Goal: Task Accomplishment & Management: Manage account settings

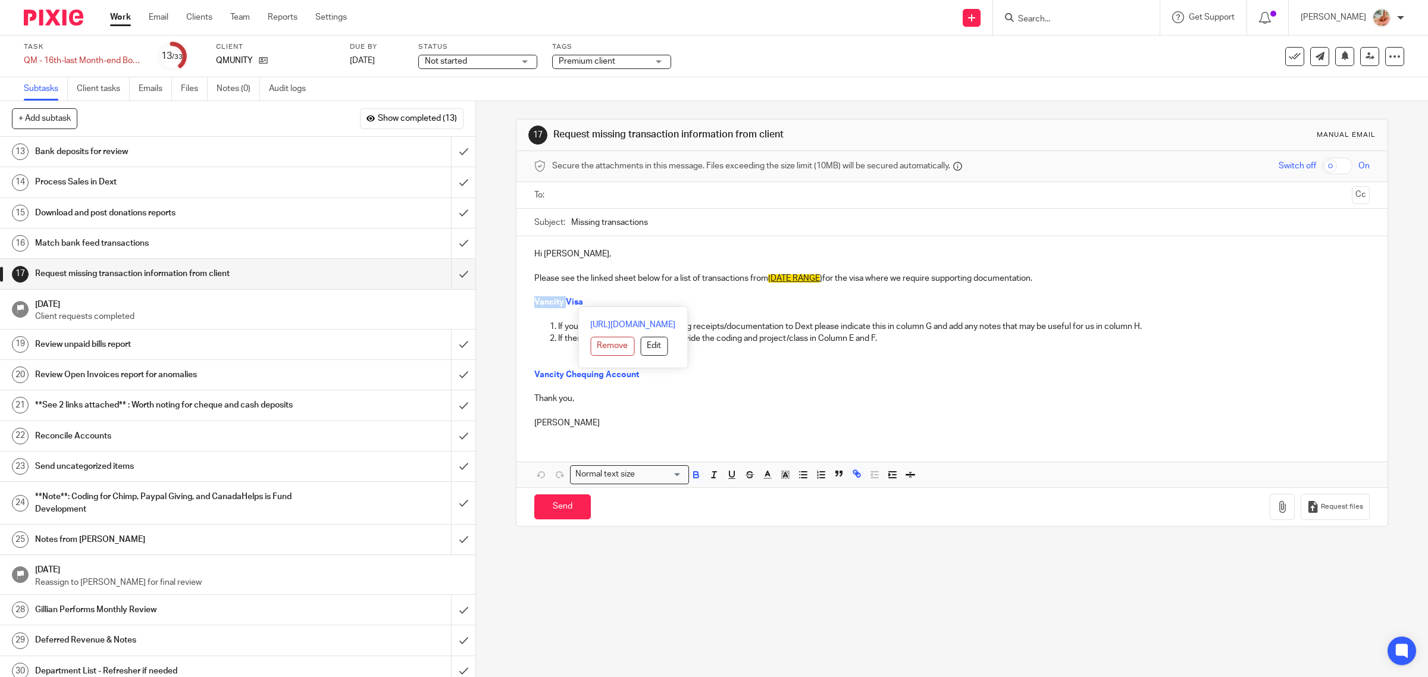
click at [193, 445] on h1 "Reconcile Accounts" at bounding box center [170, 436] width 270 height 18
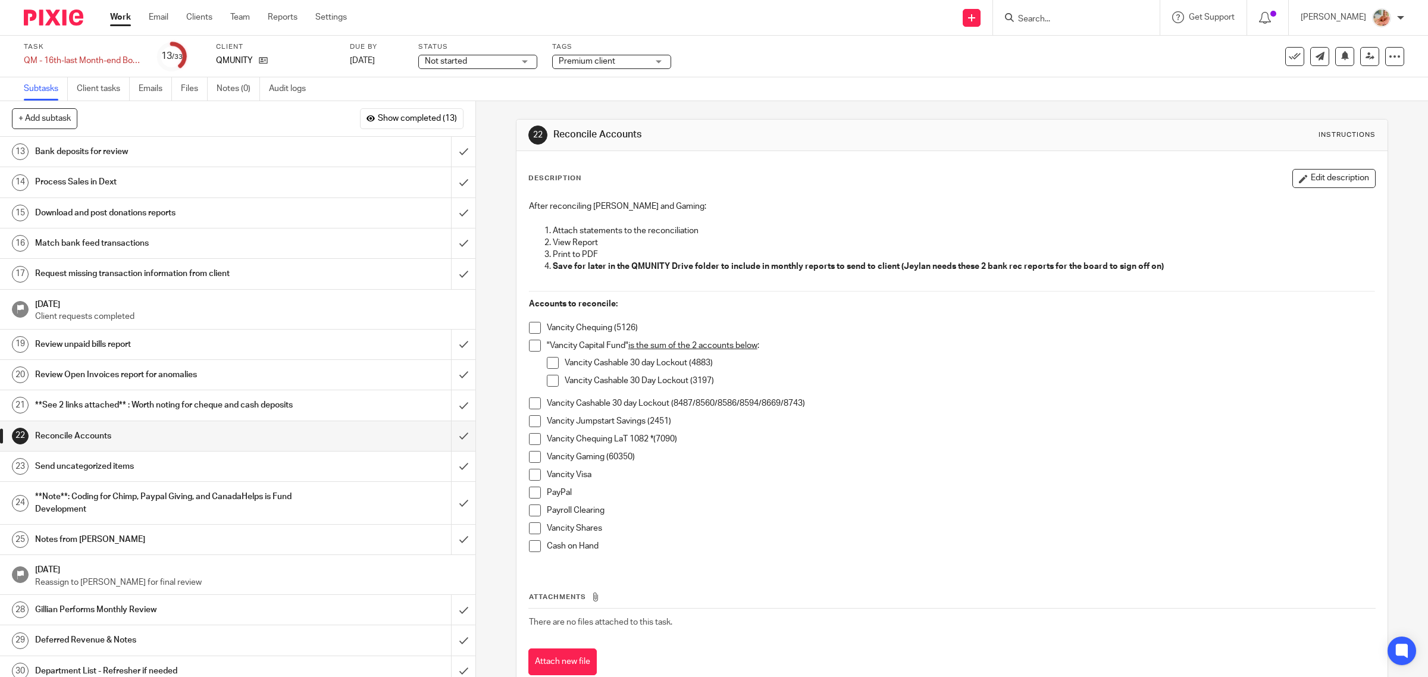
click at [529, 471] on span at bounding box center [535, 475] width 12 height 12
click at [534, 509] on span at bounding box center [535, 511] width 12 height 12
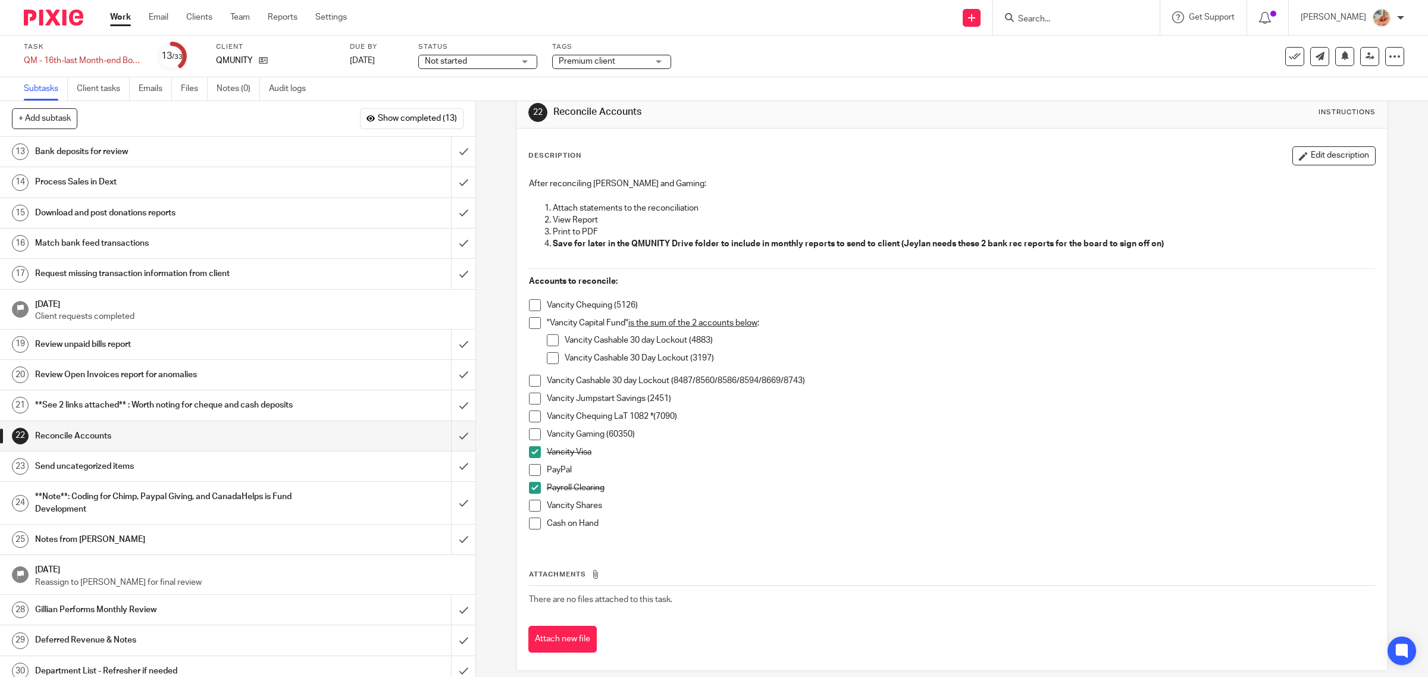
scroll to position [35, 0]
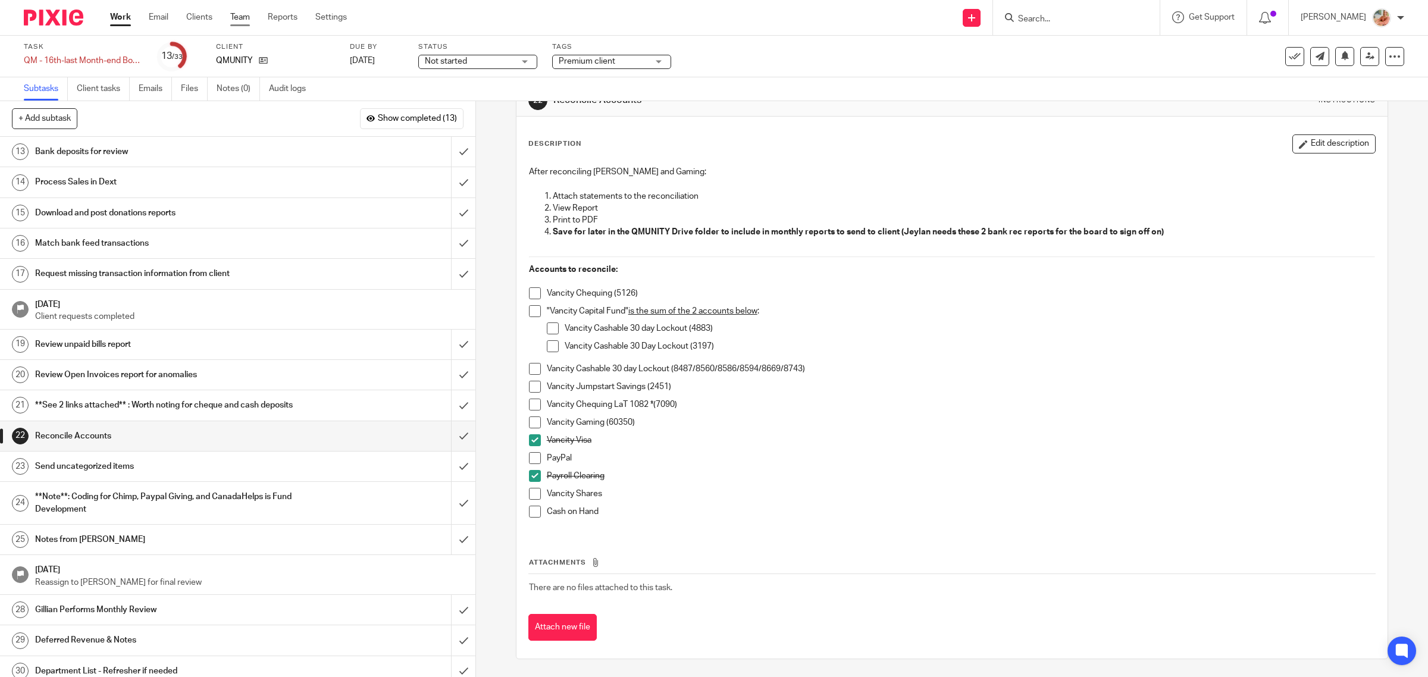
click at [239, 17] on link "Team" at bounding box center [240, 17] width 20 height 12
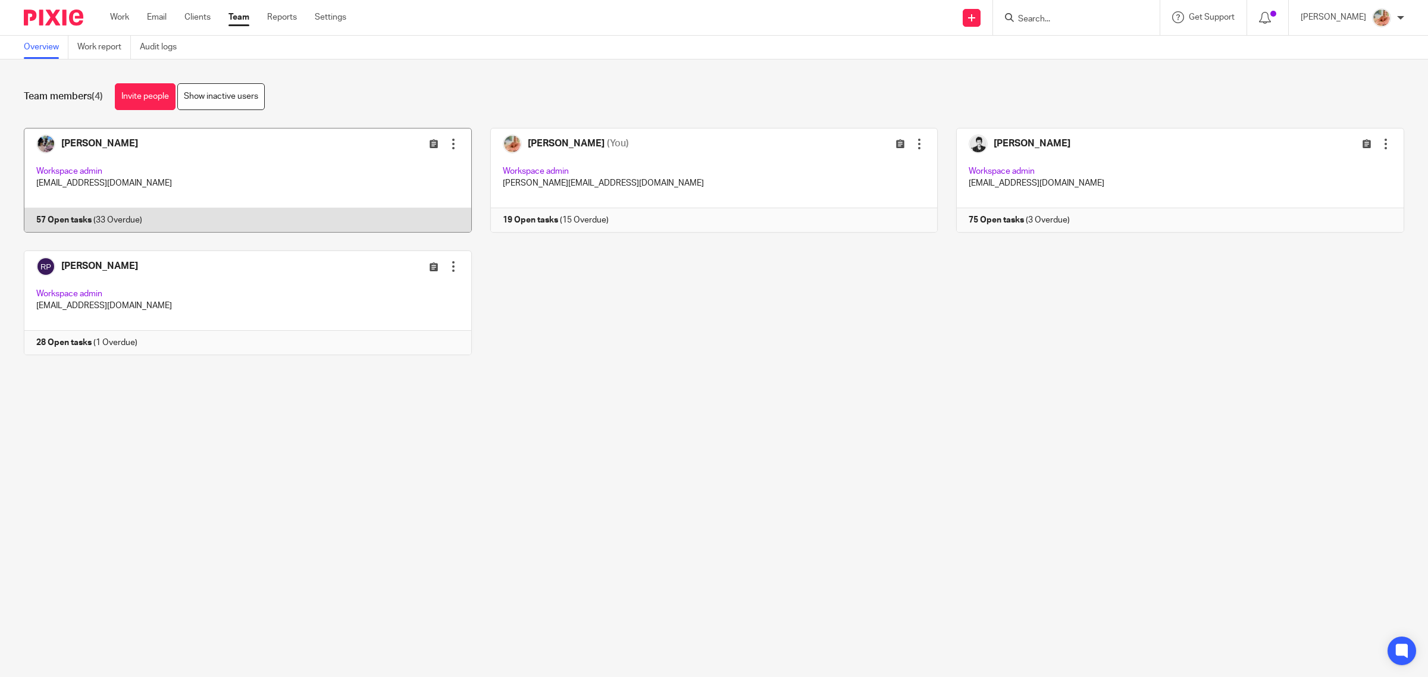
click at [215, 170] on link at bounding box center [238, 180] width 467 height 105
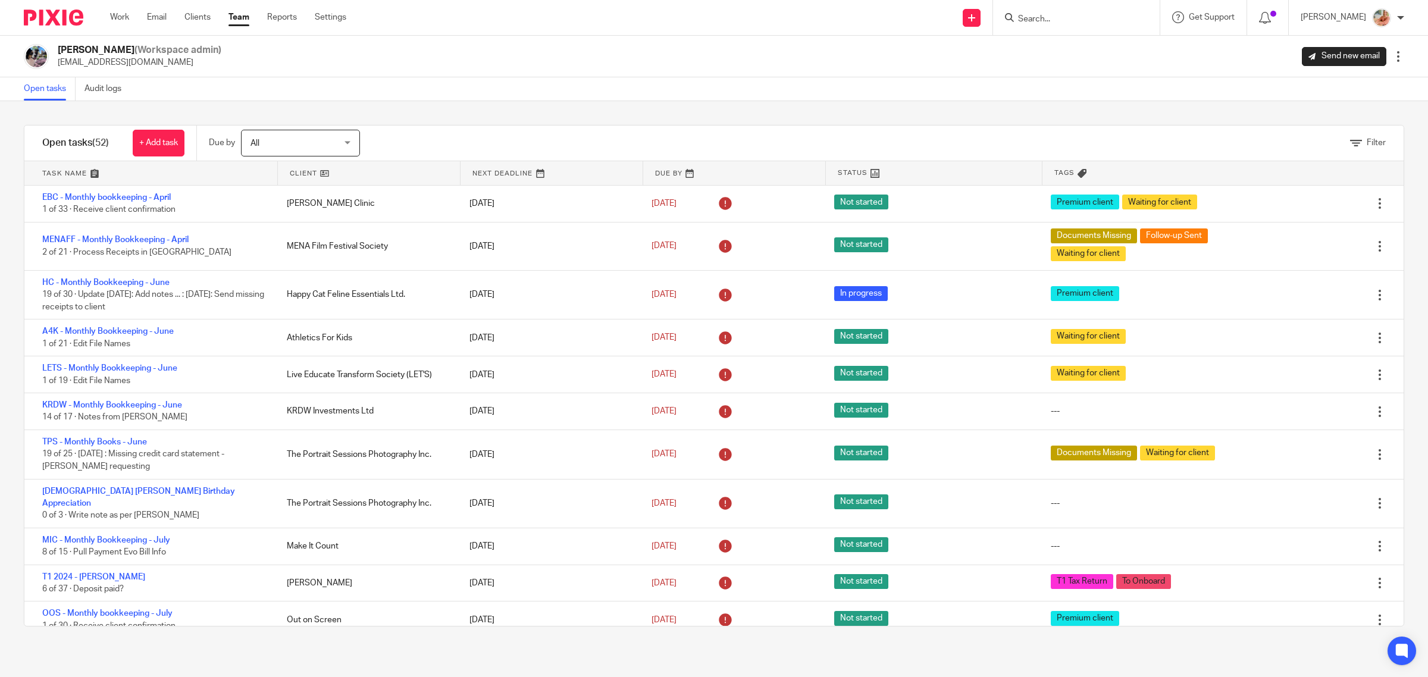
click at [551, 90] on div "Open tasks Audit logs" at bounding box center [714, 89] width 1428 height 24
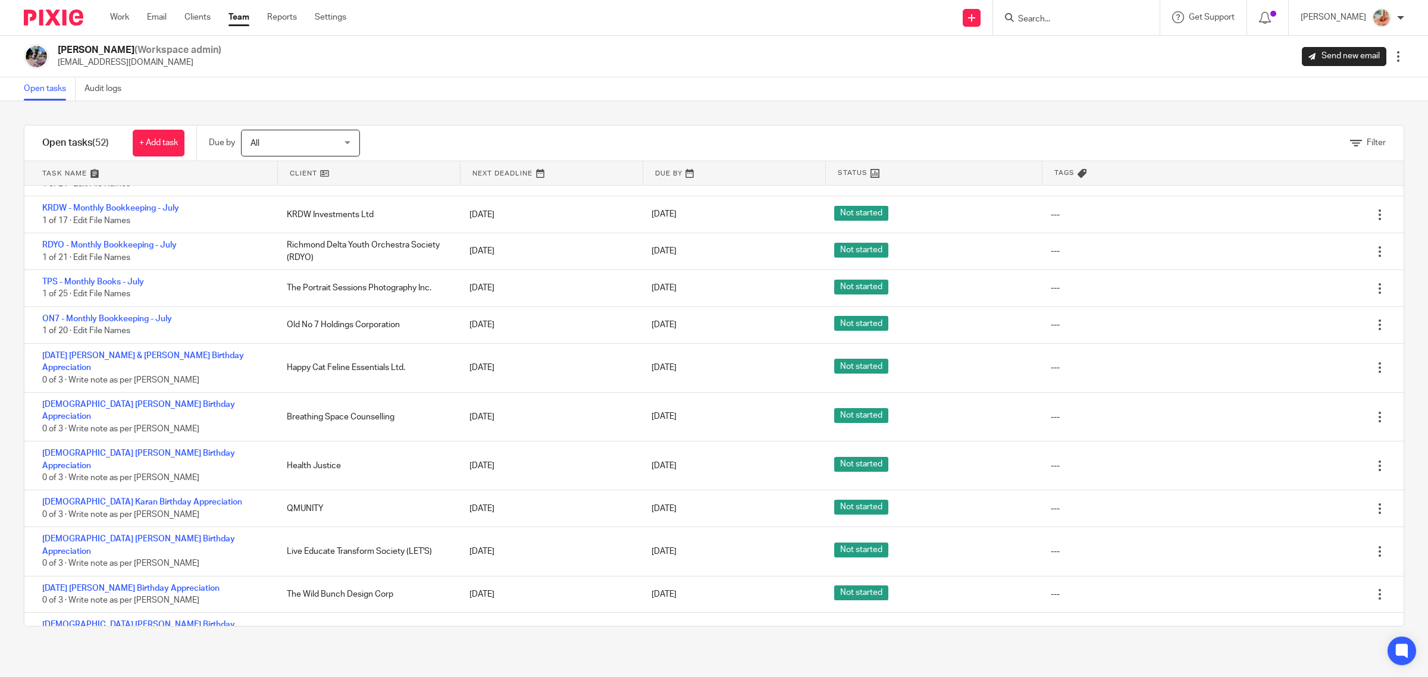
scroll to position [622, 0]
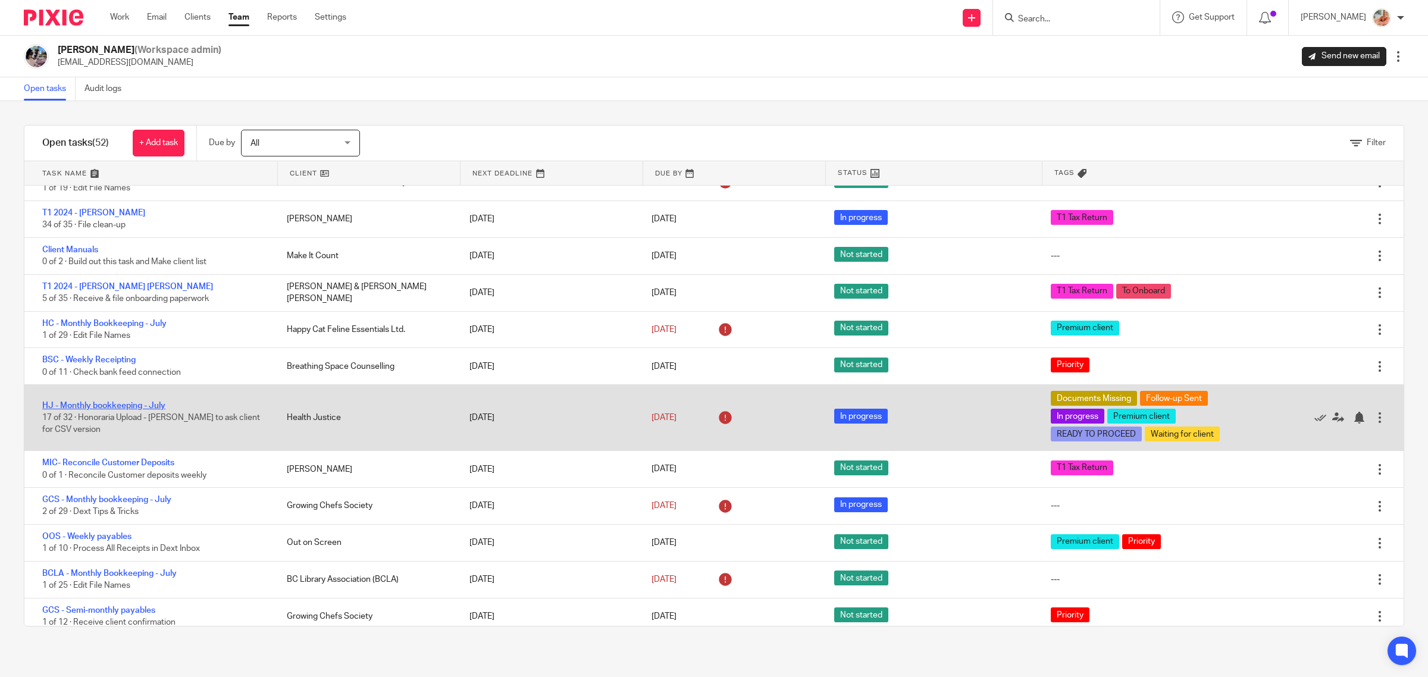
click at [140, 402] on link "HJ - Monthly bookkeeping - July" at bounding box center [103, 406] width 123 height 8
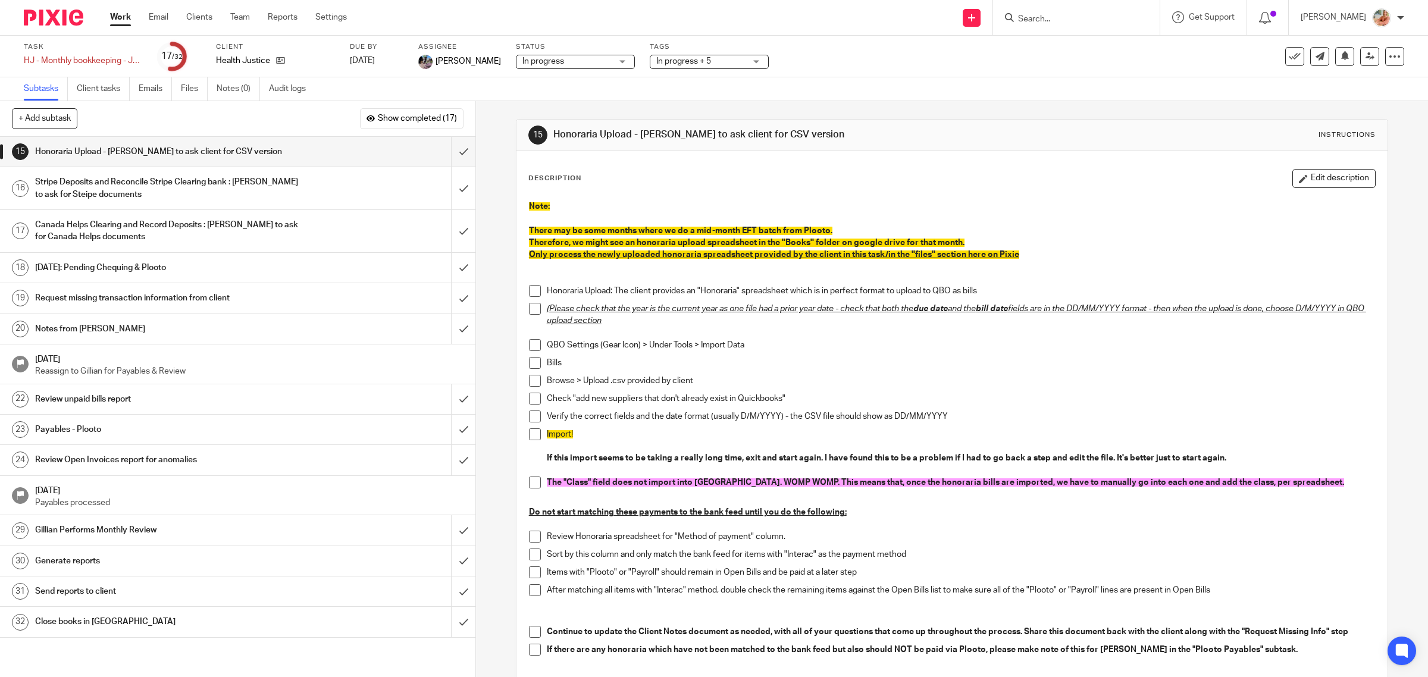
click at [195, 90] on link "Files" at bounding box center [194, 88] width 27 height 23
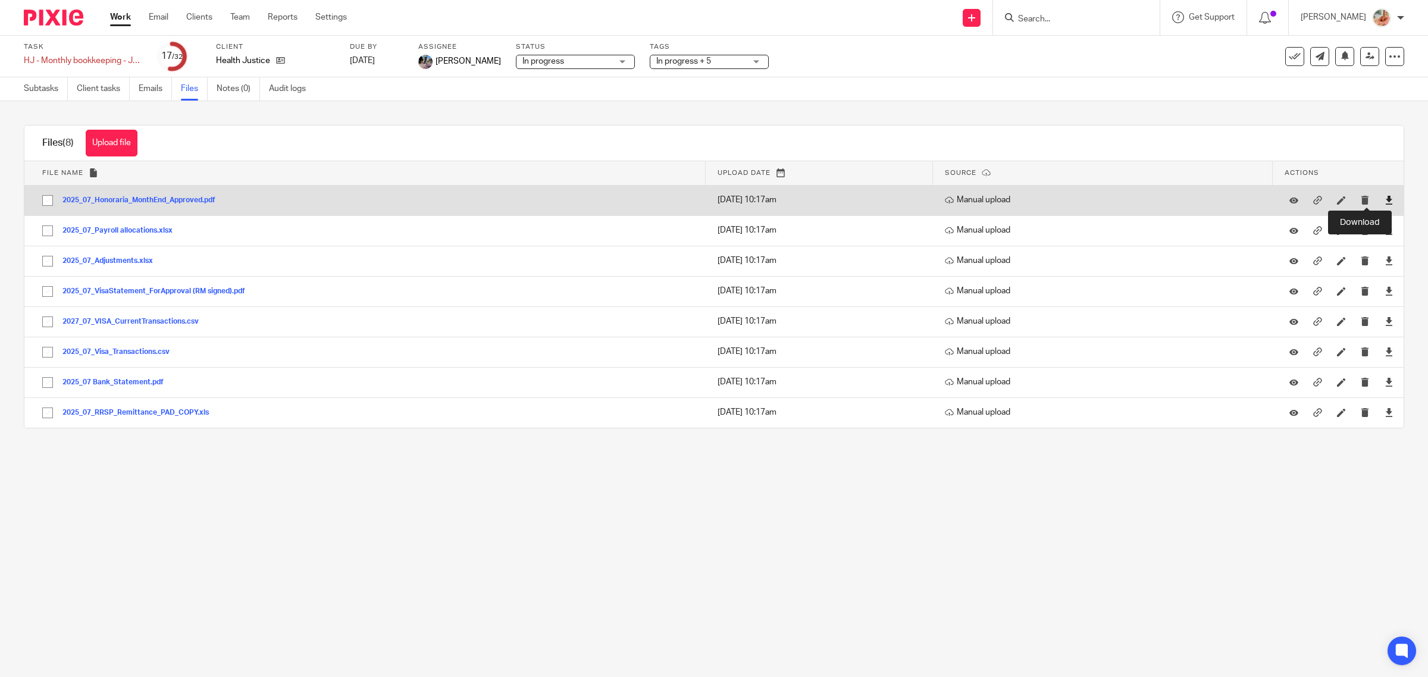
click at [1385, 199] on icon at bounding box center [1389, 200] width 9 height 9
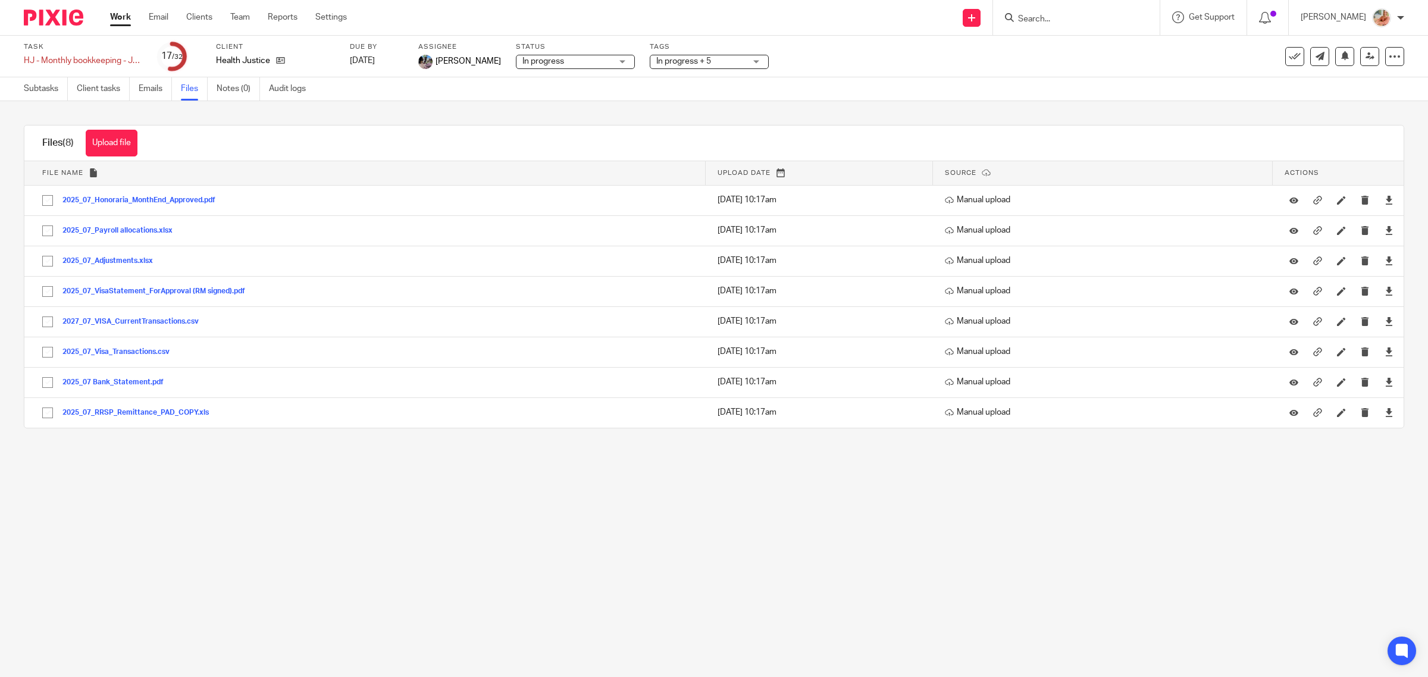
click at [116, 13] on link "Work" at bounding box center [120, 17] width 21 height 12
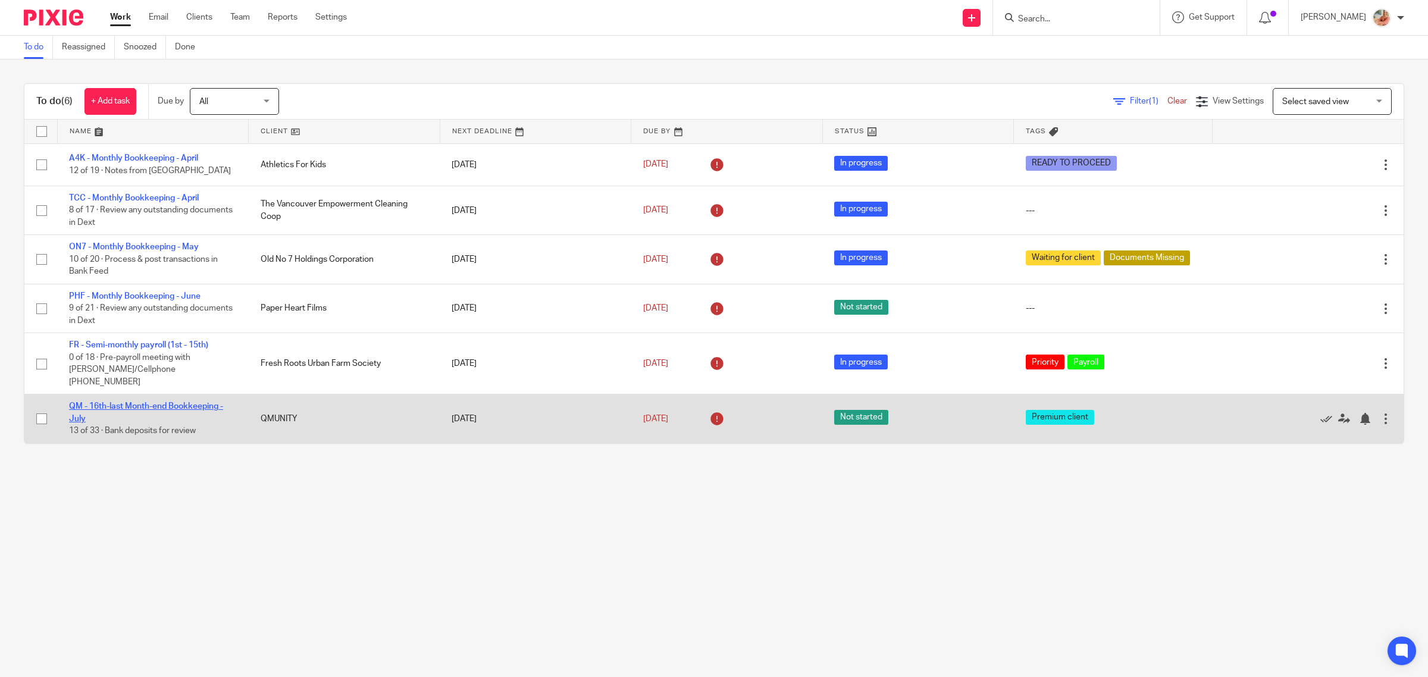
click at [147, 402] on link "QM - 16th-last Month-end Bookkeeping - July" at bounding box center [146, 412] width 154 height 20
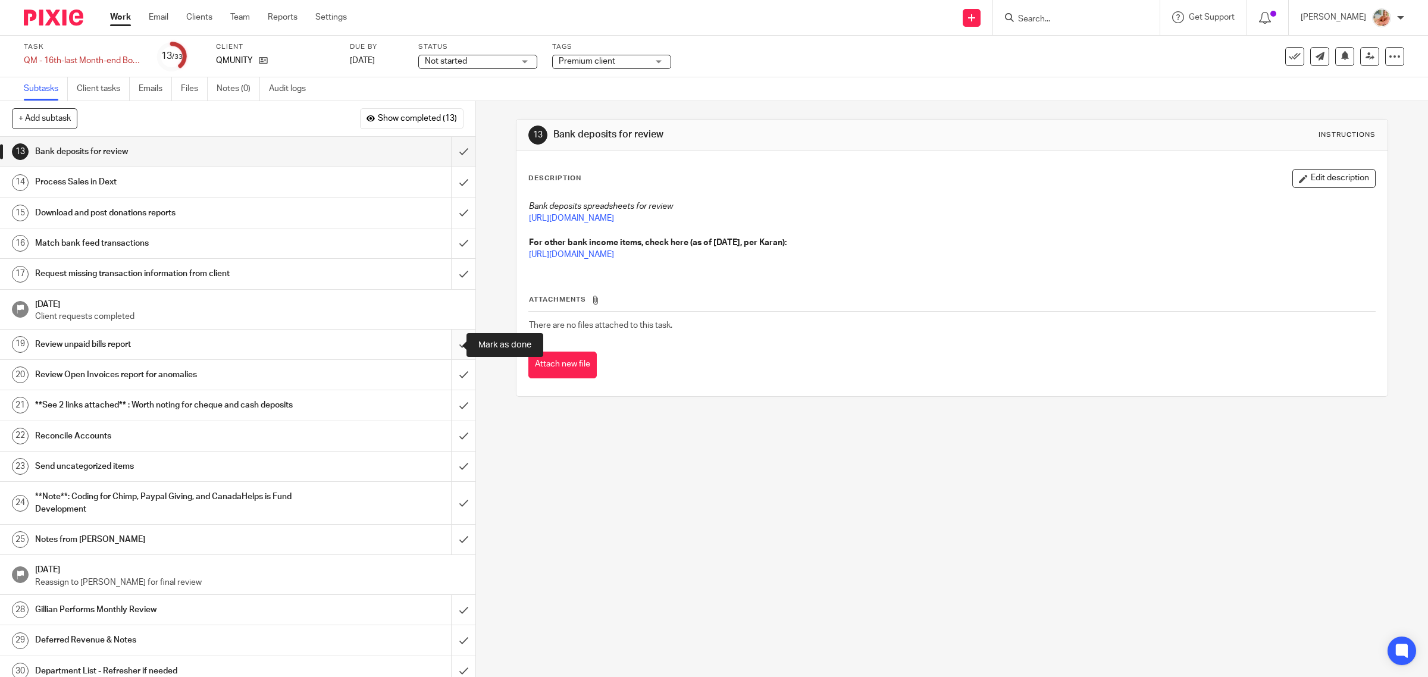
click at [448, 346] on input "submit" at bounding box center [238, 345] width 476 height 30
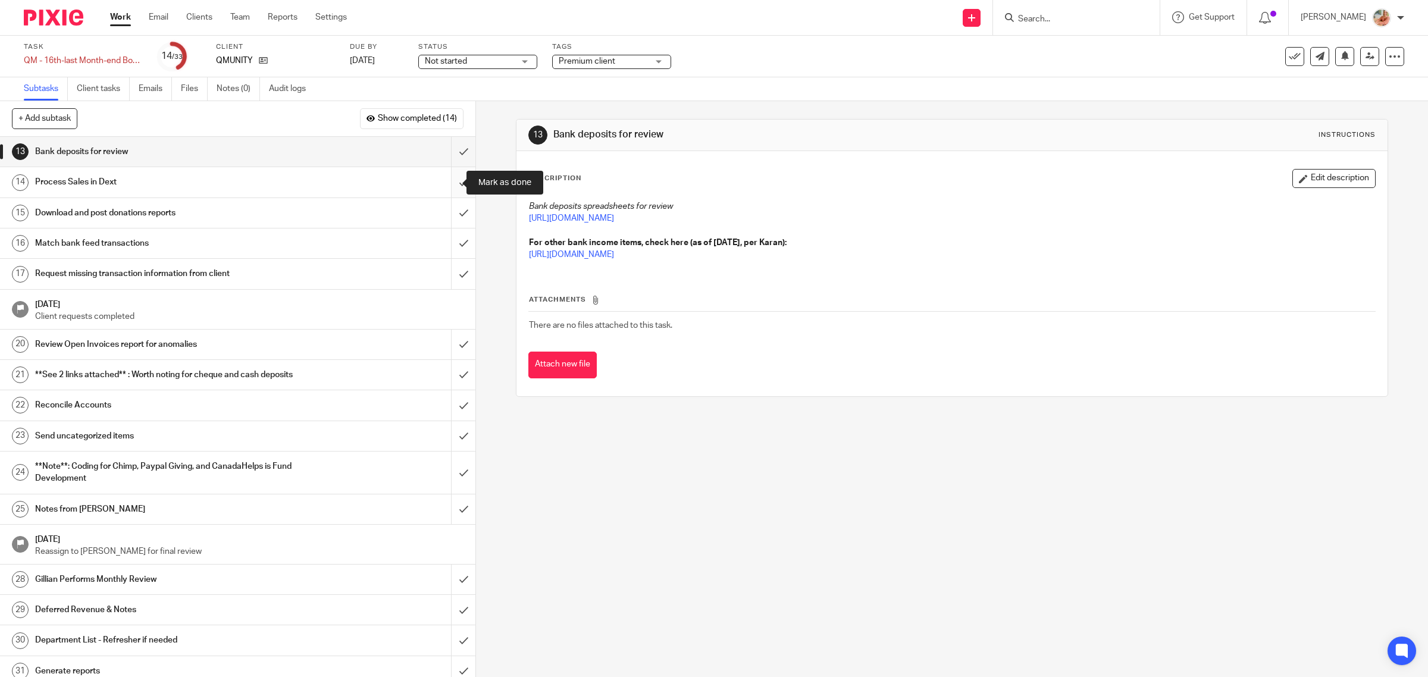
click at [444, 179] on input "submit" at bounding box center [238, 182] width 476 height 30
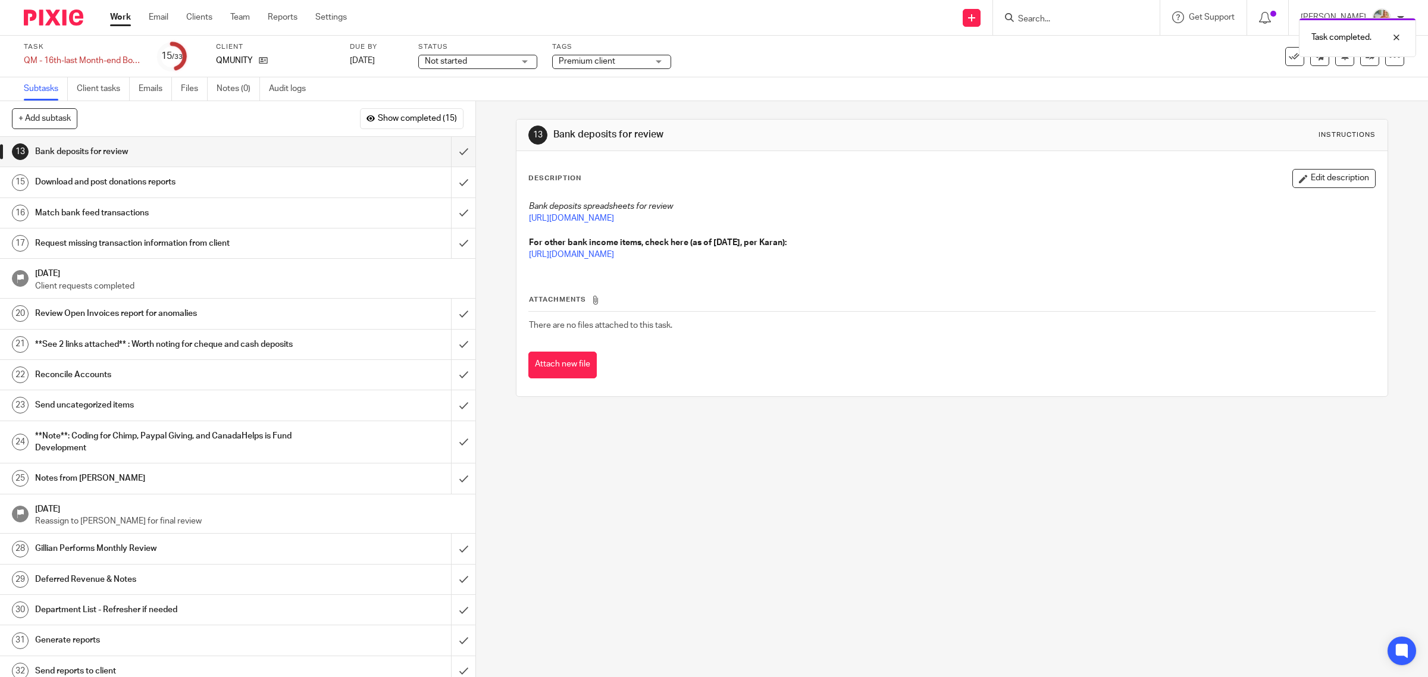
click at [254, 182] on h1 "Download and post donations reports" at bounding box center [170, 182] width 270 height 18
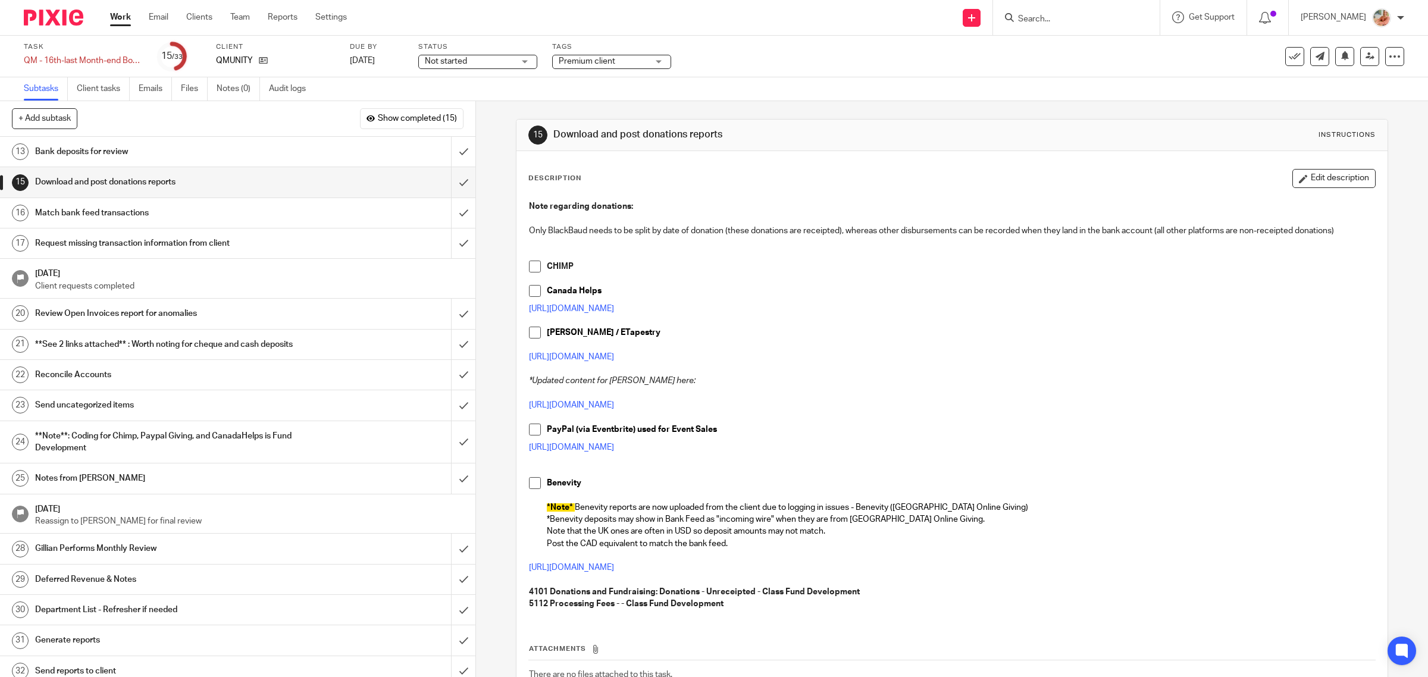
click at [529, 332] on span at bounding box center [535, 333] width 12 height 12
click at [459, 316] on input "submit" at bounding box center [238, 314] width 476 height 30
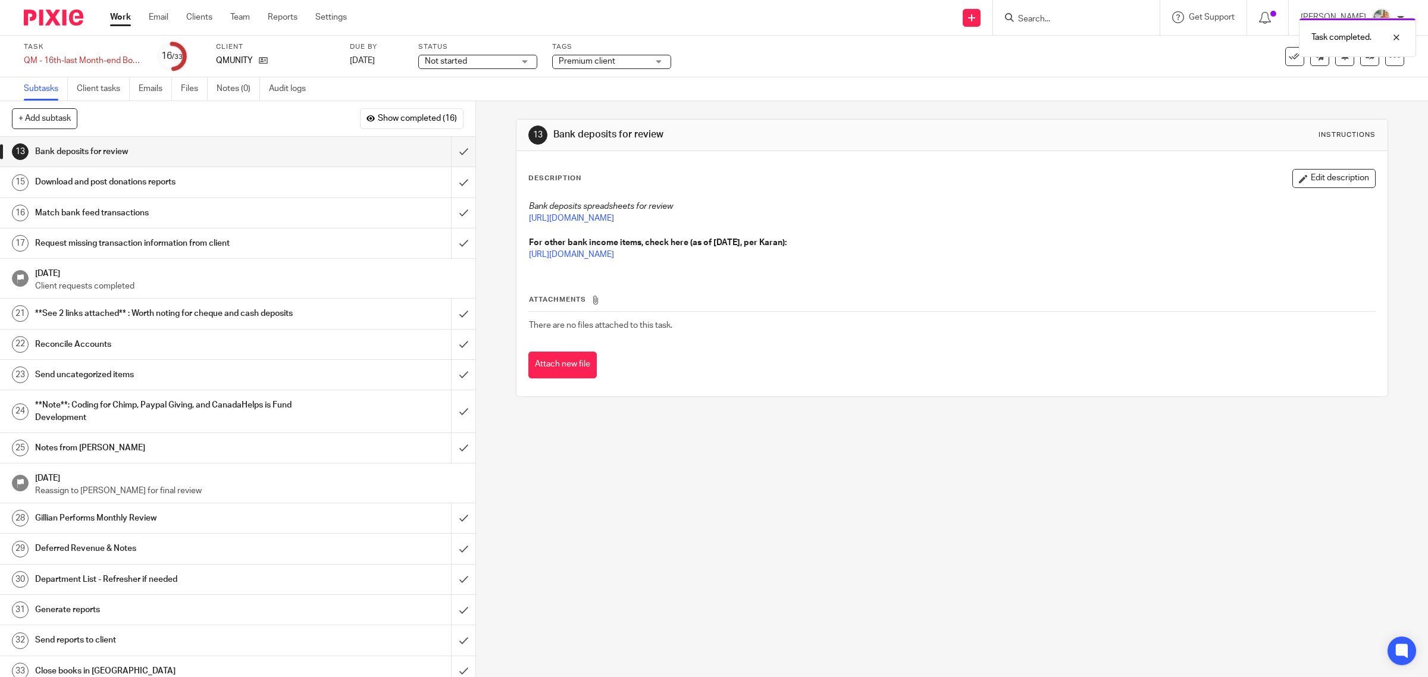
click at [123, 457] on h1 "Notes from [PERSON_NAME]" at bounding box center [170, 448] width 270 height 18
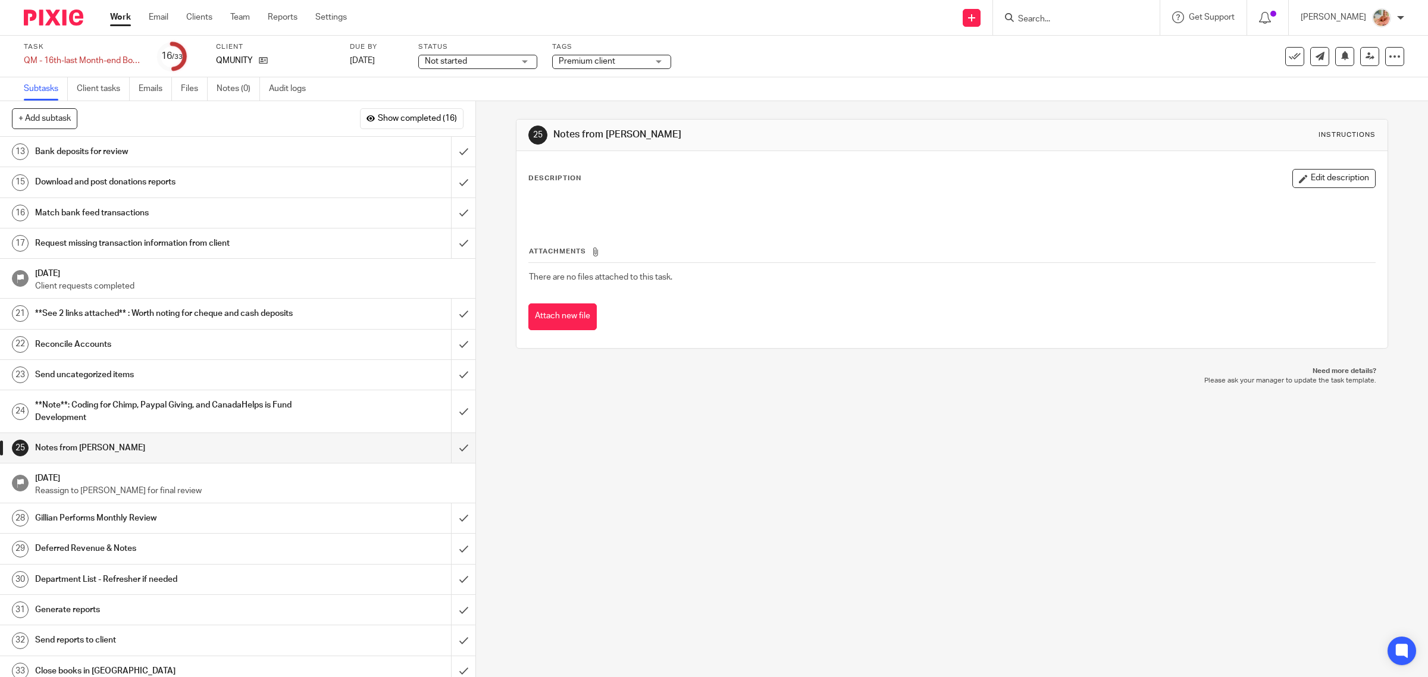
click at [201, 313] on h1 "**See 2 links attached** : Worth noting for cheque and cash deposits" at bounding box center [170, 314] width 270 height 18
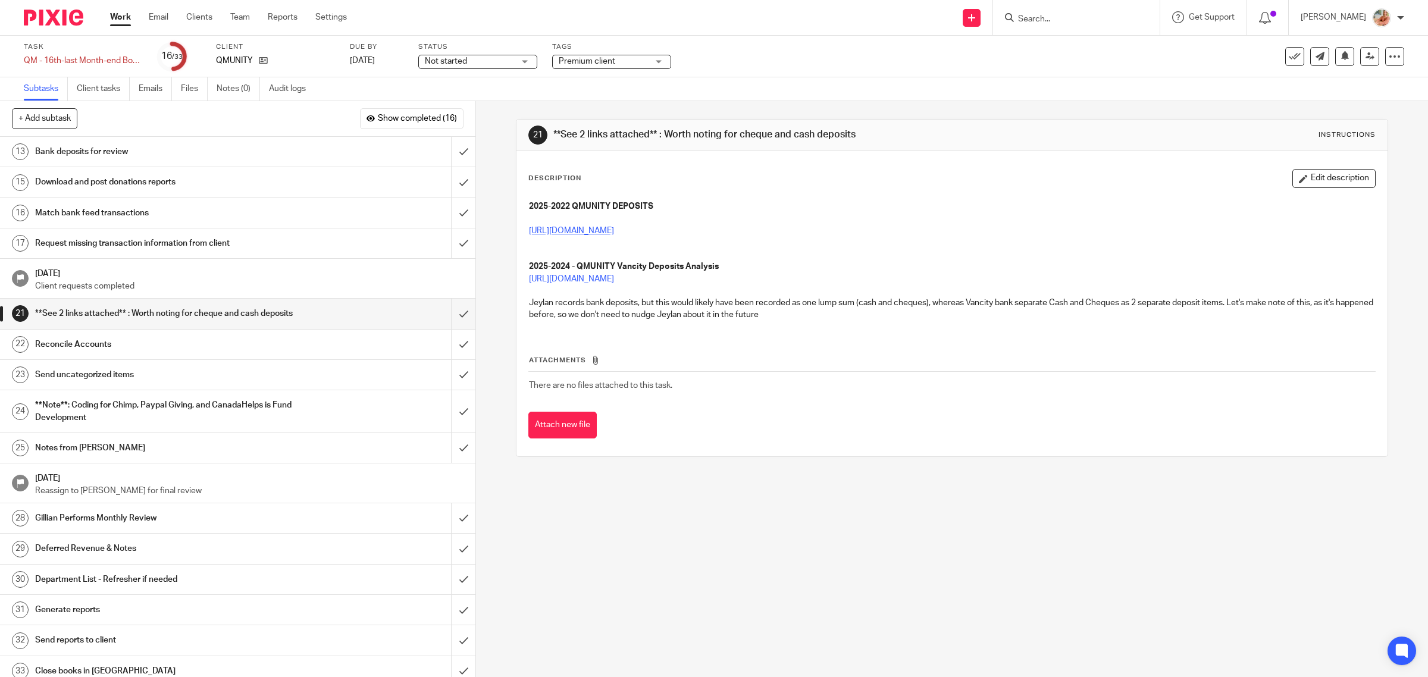
click at [614, 230] on link "[URL][DOMAIN_NAME]" at bounding box center [571, 231] width 85 height 8
click at [599, 280] on link "[URL][DOMAIN_NAME]" at bounding box center [571, 279] width 85 height 8
